Goal: Task Accomplishment & Management: Use online tool/utility

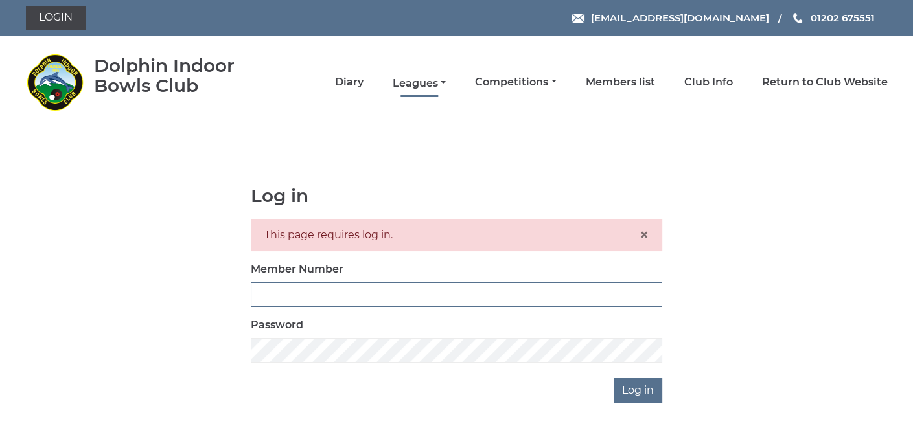
type input "3361"
click at [421, 82] on link "Leagues" at bounding box center [419, 83] width 53 height 14
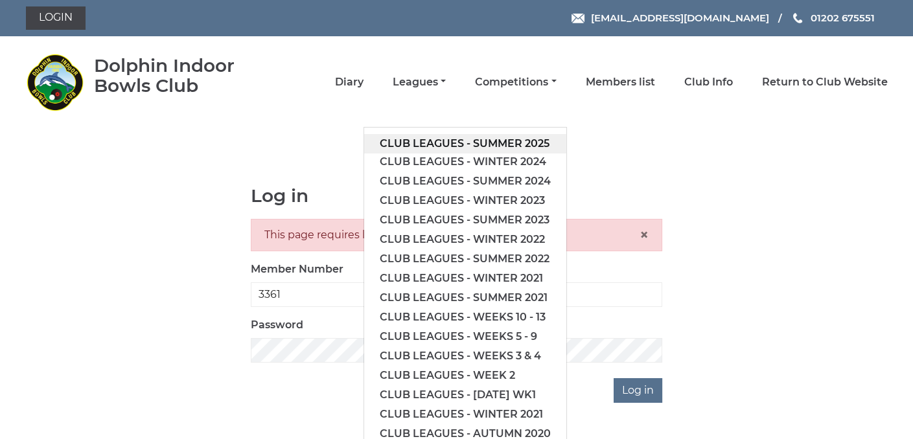
click at [433, 140] on link "Club leagues - Summer 2025" at bounding box center [465, 143] width 202 height 19
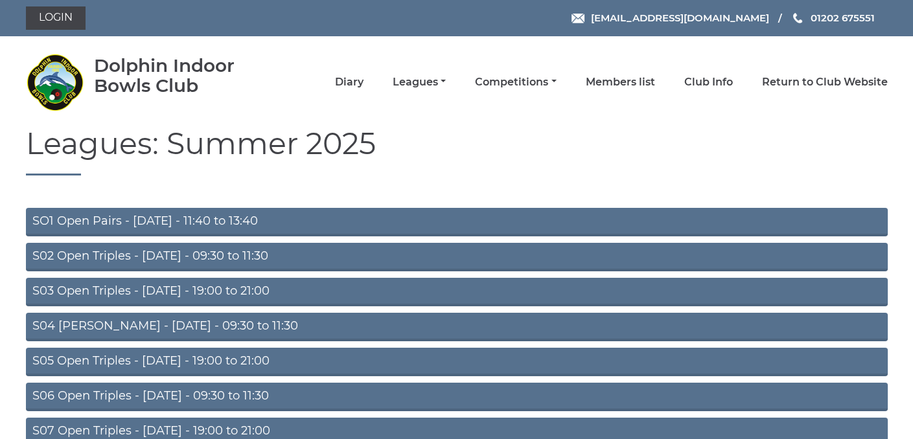
click at [175, 220] on link "SO1 Open Pairs - Monday - 11:40 to 13:40" at bounding box center [457, 222] width 862 height 29
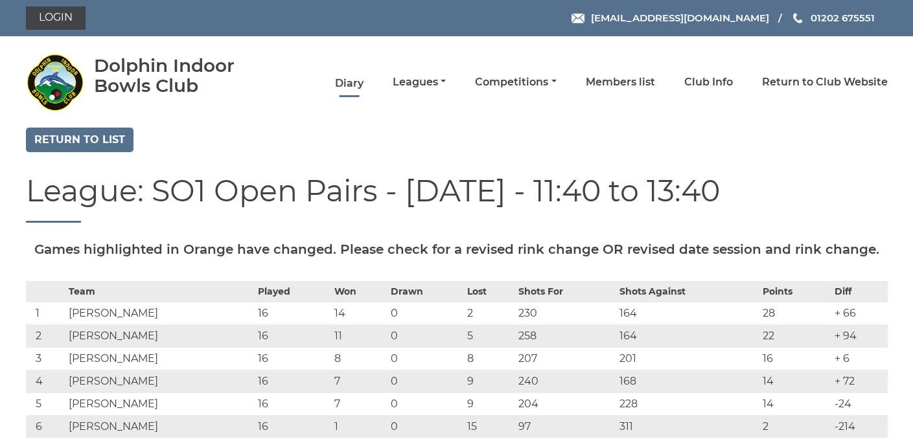
click at [348, 81] on link "Diary" at bounding box center [349, 83] width 29 height 14
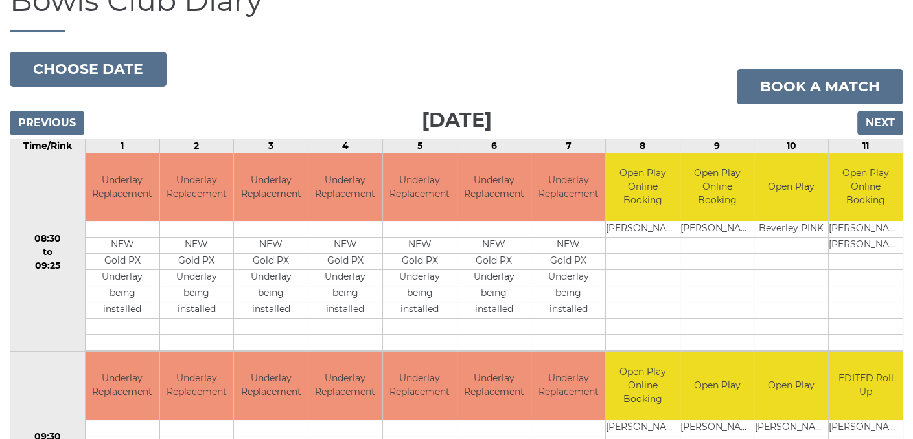
scroll to position [165, 0]
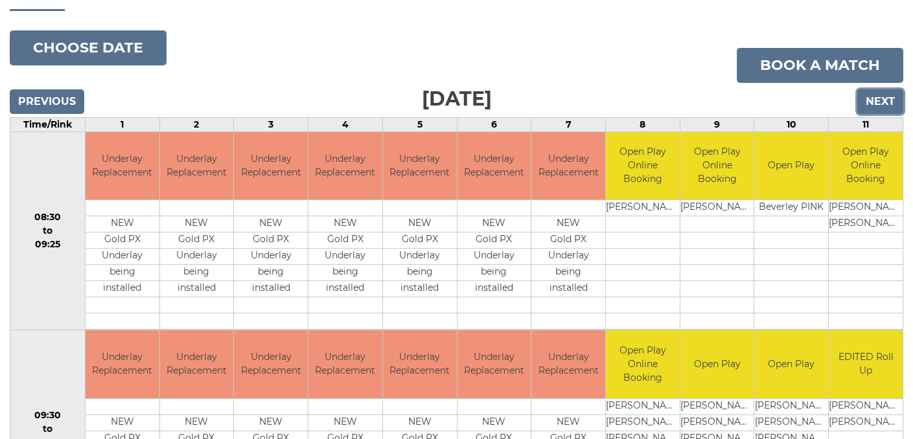
click at [877, 100] on input "Next" at bounding box center [880, 101] width 46 height 25
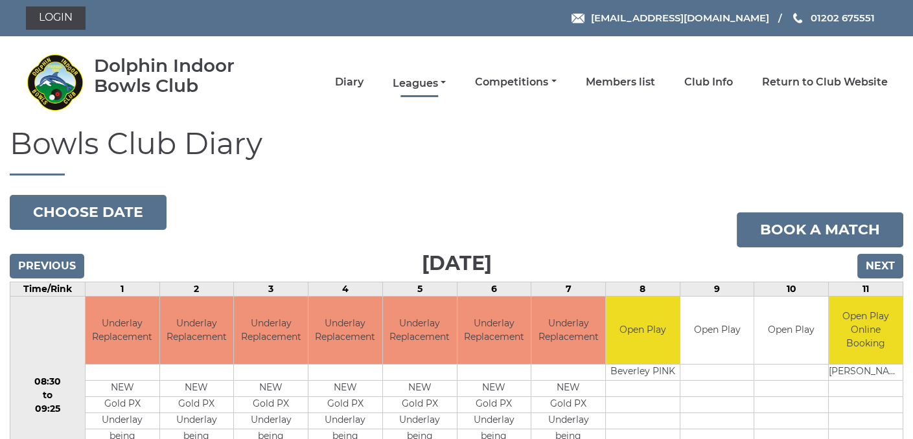
click at [419, 84] on link "Leagues" at bounding box center [419, 83] width 53 height 14
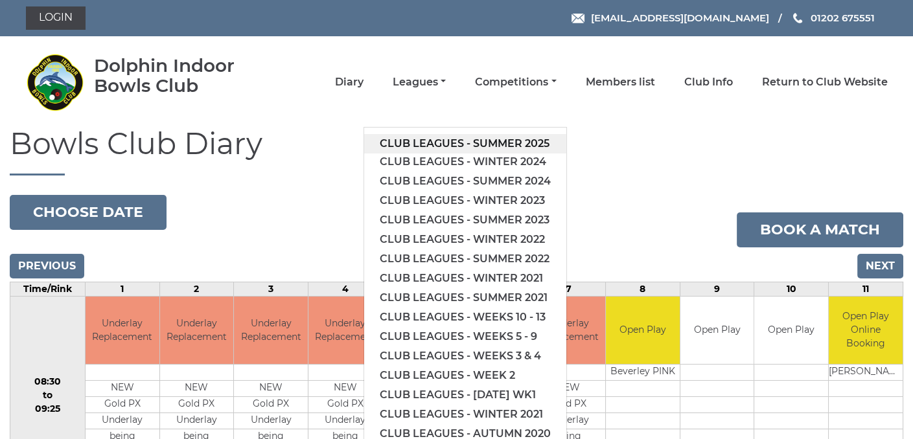
click at [430, 138] on link "Club leagues - Summer 2025" at bounding box center [465, 143] width 202 height 19
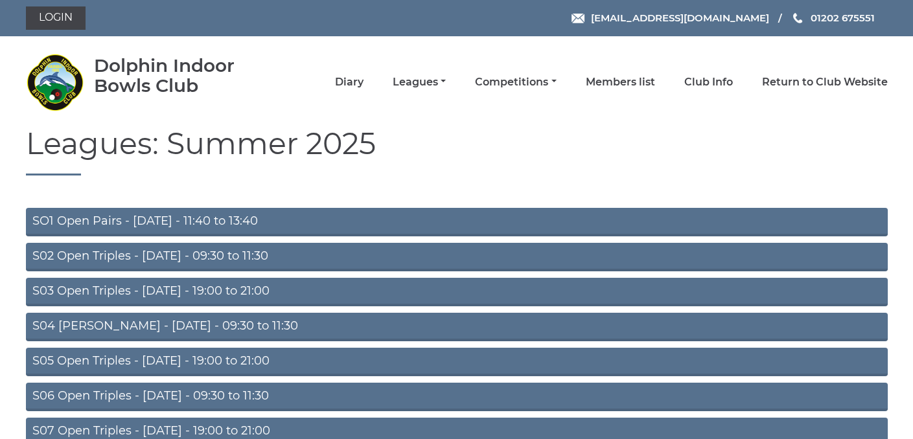
click at [172, 259] on link "S02 Open Triples - [DATE] - 09:30 to 11:30" at bounding box center [457, 257] width 862 height 29
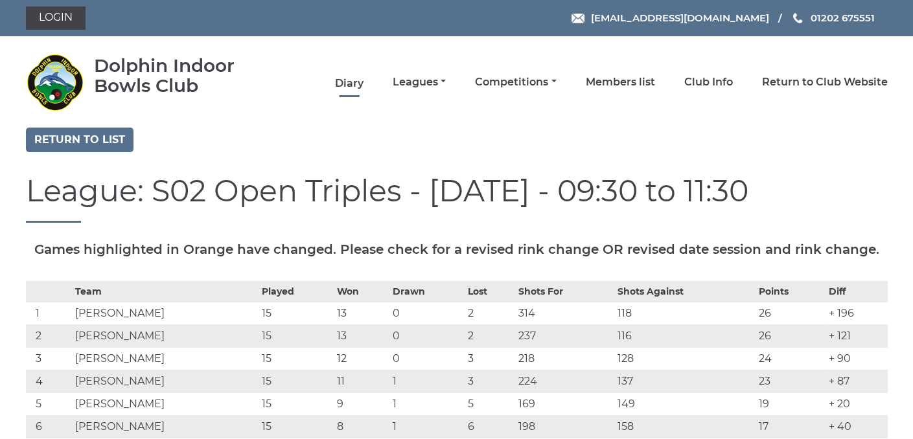
click at [355, 78] on link "Diary" at bounding box center [349, 83] width 29 height 14
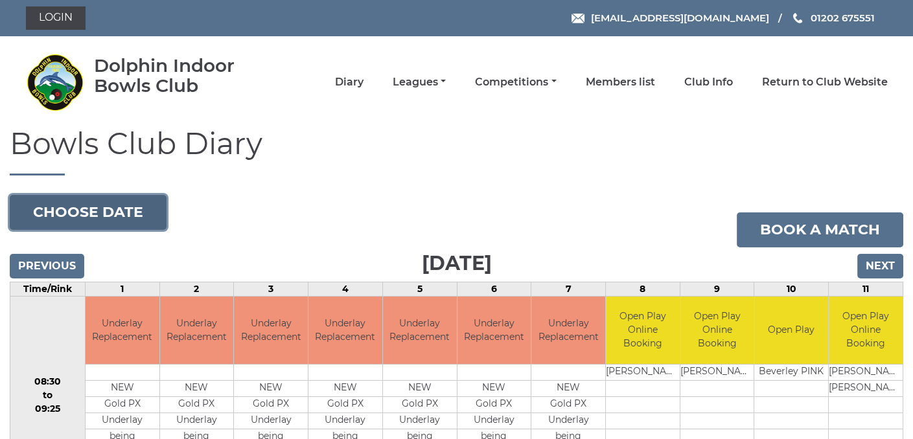
click at [77, 209] on button "Choose date" at bounding box center [88, 212] width 157 height 35
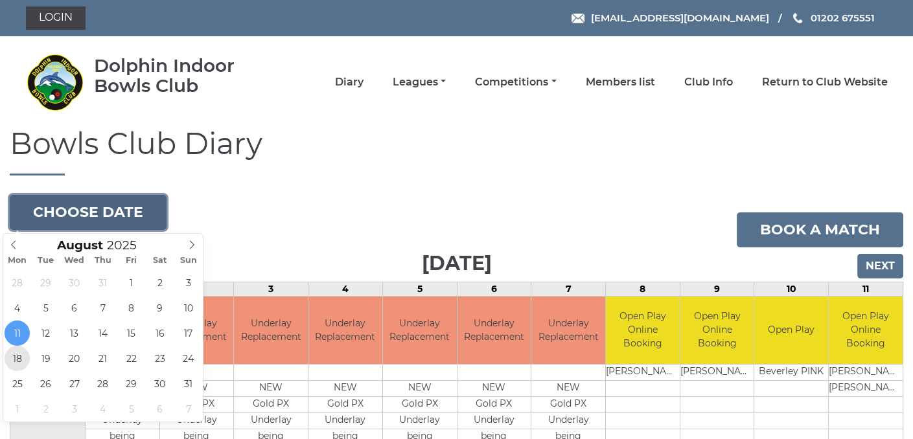
type input "[DATE]"
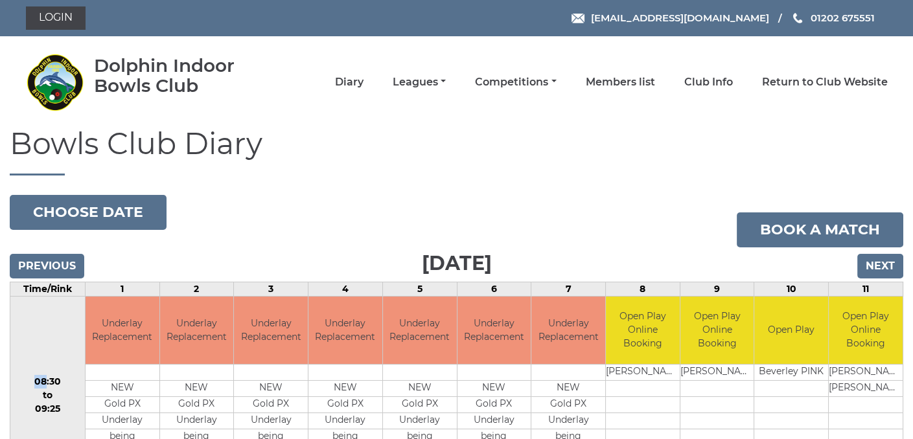
click at [16, 358] on td "08:30 to 09:25" at bounding box center [47, 395] width 75 height 199
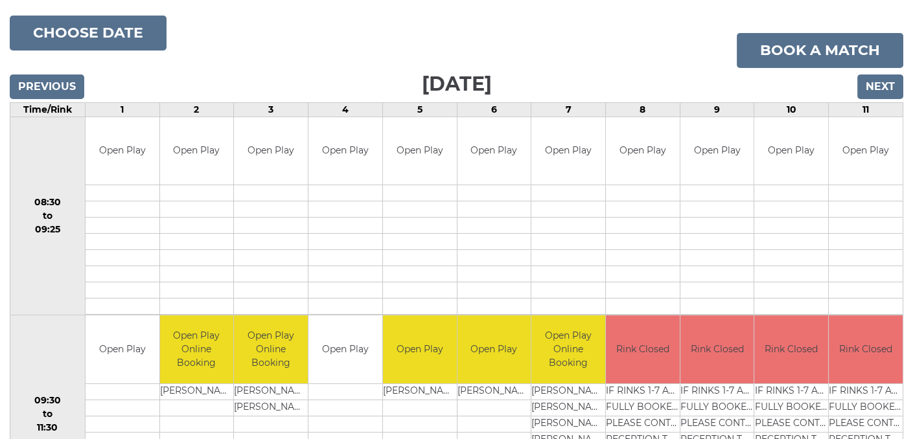
scroll to position [165, 0]
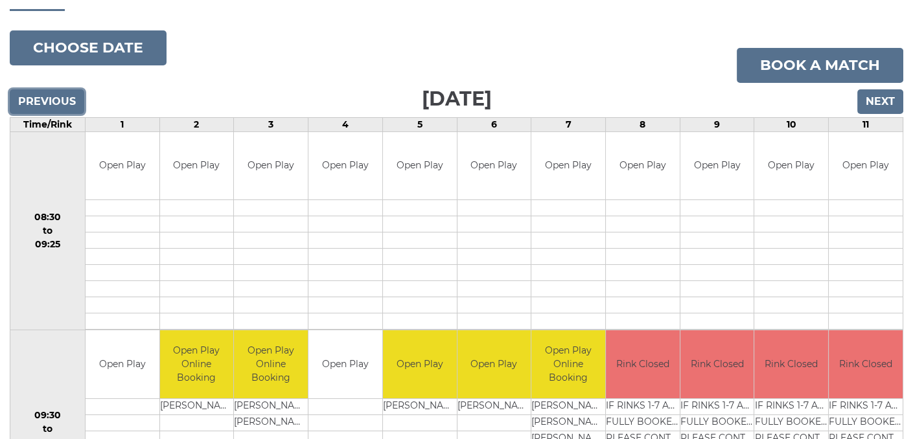
click at [48, 98] on input "Previous" at bounding box center [47, 101] width 75 height 25
